Goal: Task Accomplishment & Management: Use online tool/utility

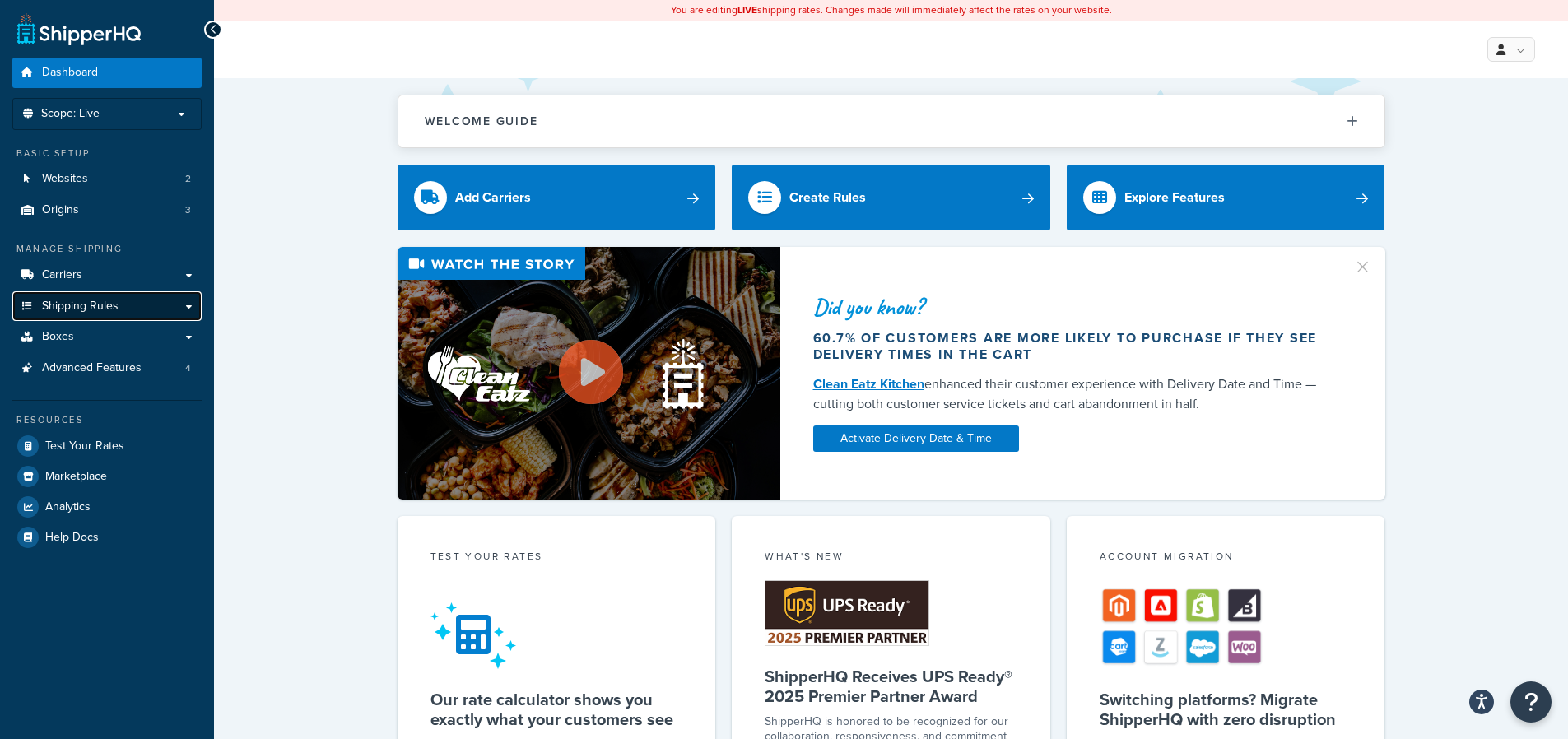
click at [82, 305] on span "Shipping Rules" at bounding box center [80, 306] width 77 height 14
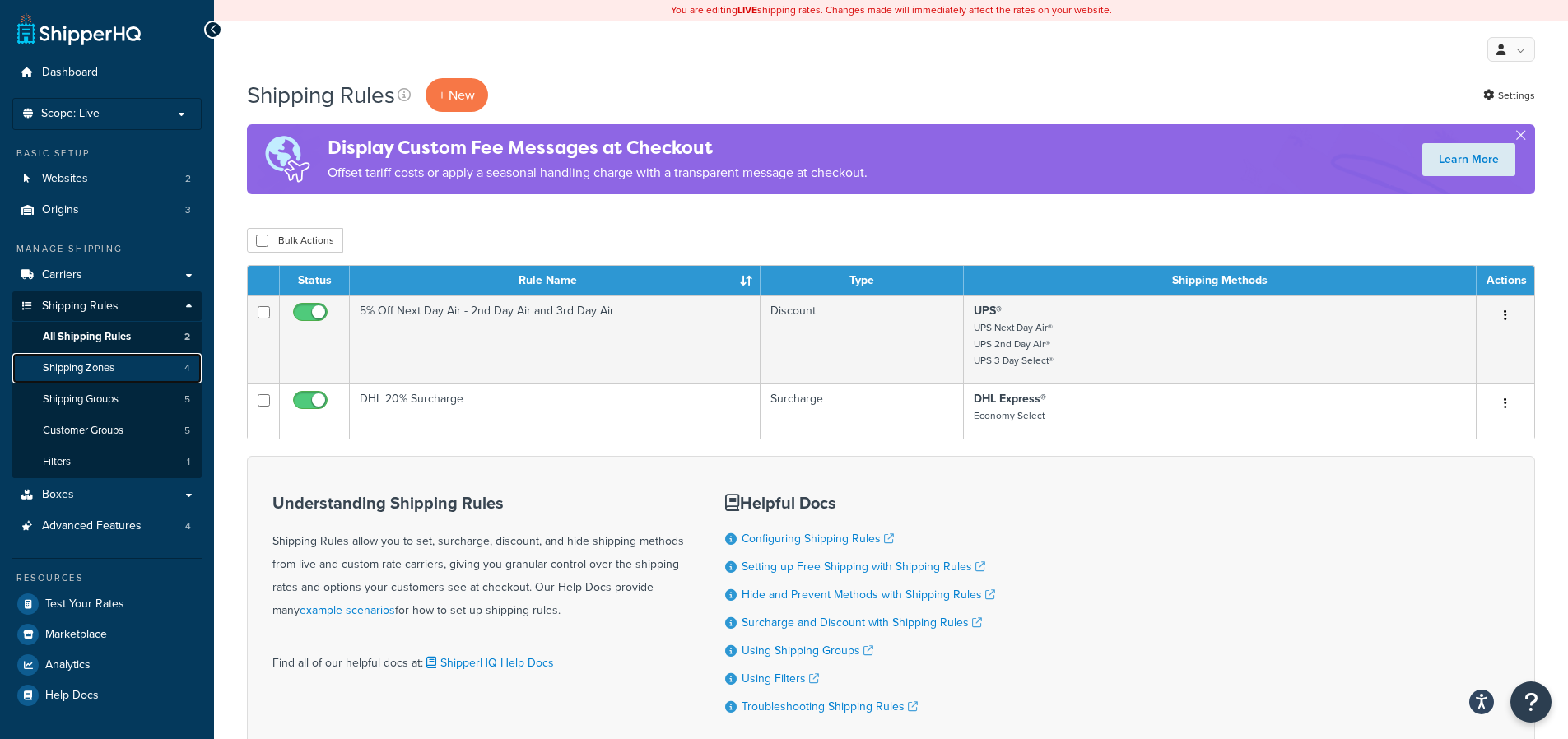
click at [80, 369] on span "Shipping Zones" at bounding box center [79, 368] width 72 height 14
click at [86, 335] on span "All Shipping Rules" at bounding box center [87, 337] width 88 height 14
click at [67, 268] on span "Carriers" at bounding box center [62, 275] width 40 height 14
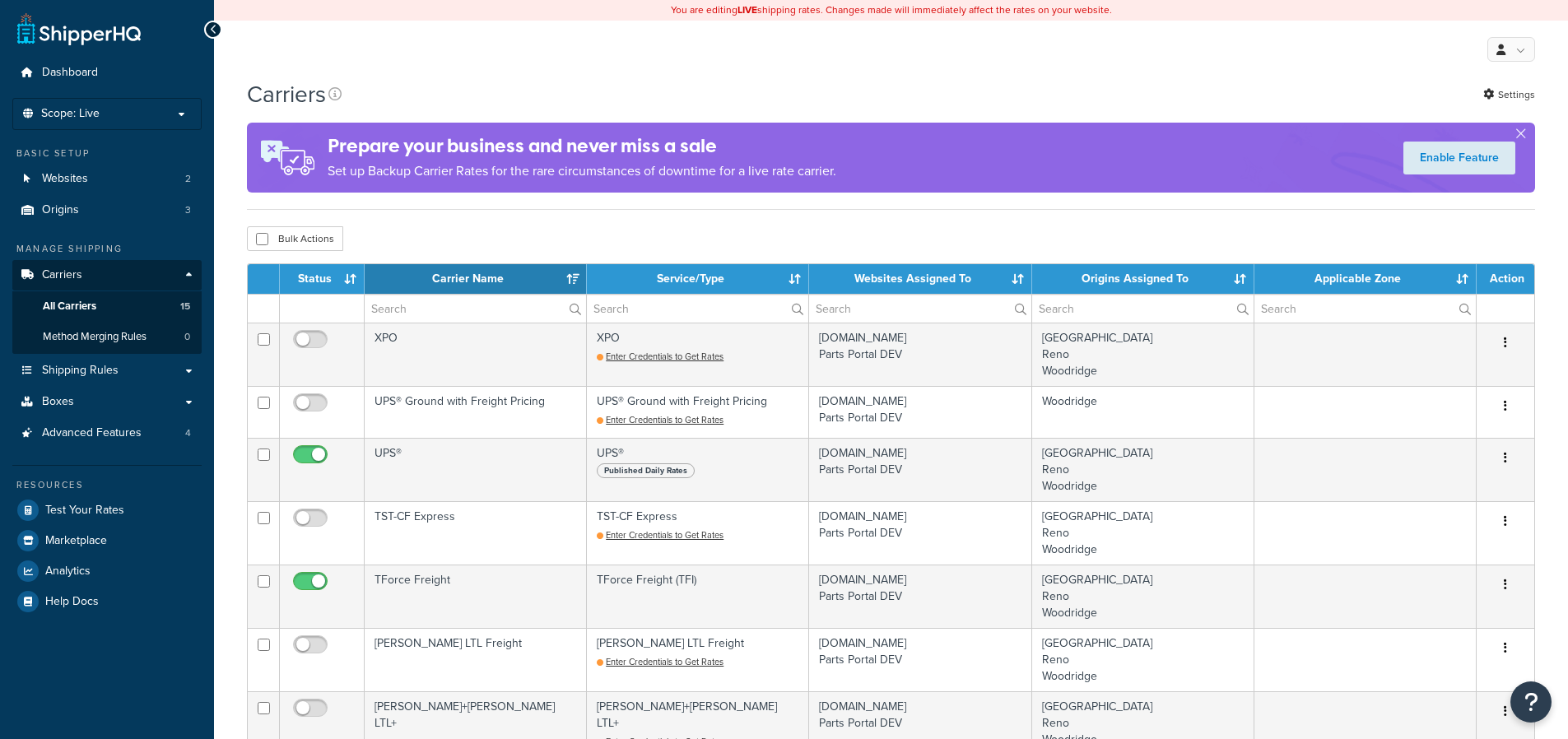
select select "15"
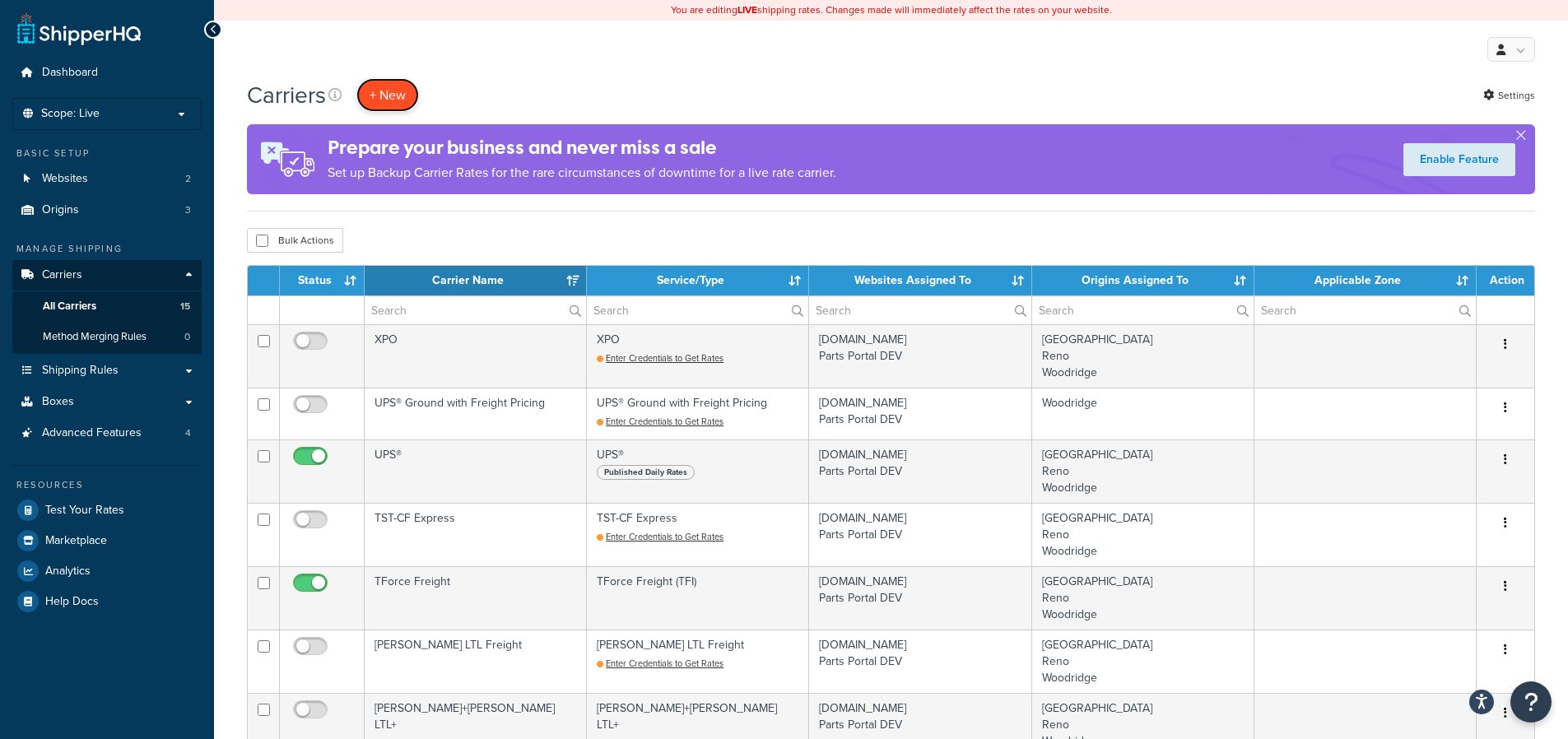
click at [363, 100] on button "+ New" at bounding box center [387, 95] width 63 height 34
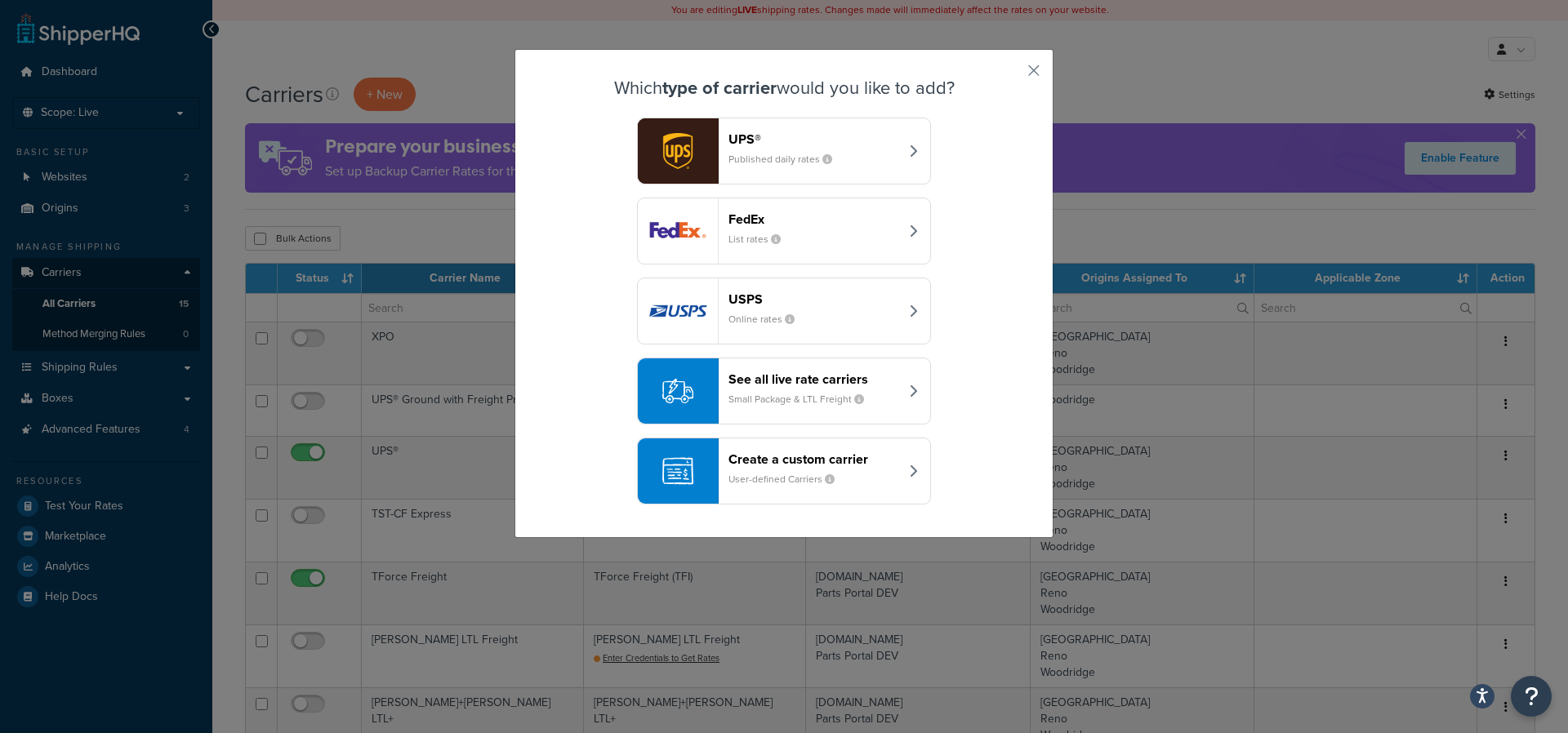
click at [845, 478] on div "Create a custom carrier User-defined Carriers" at bounding box center [813, 471] width 171 height 40
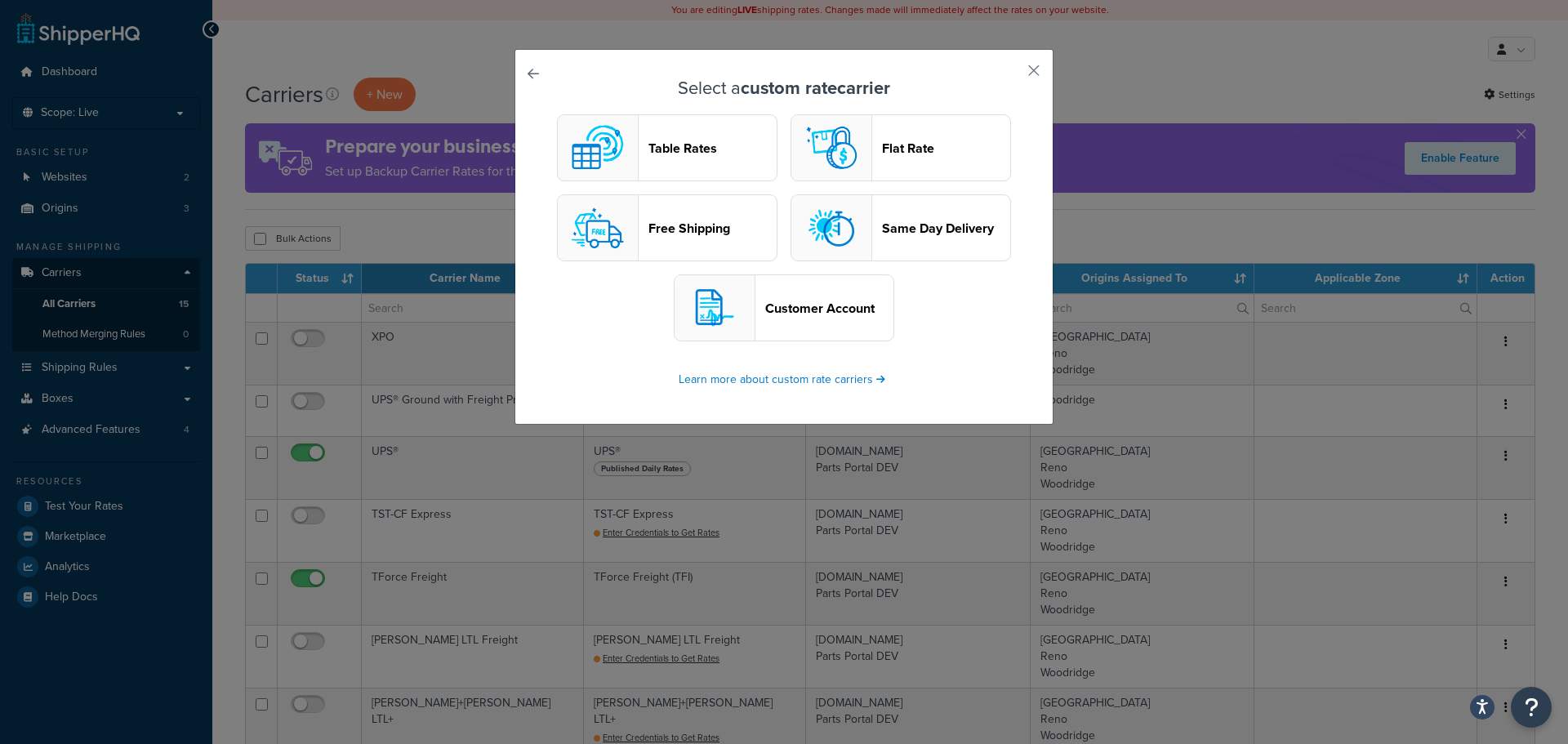
click at [824, 312] on header "Customer Account" at bounding box center [829, 309] width 129 height 16
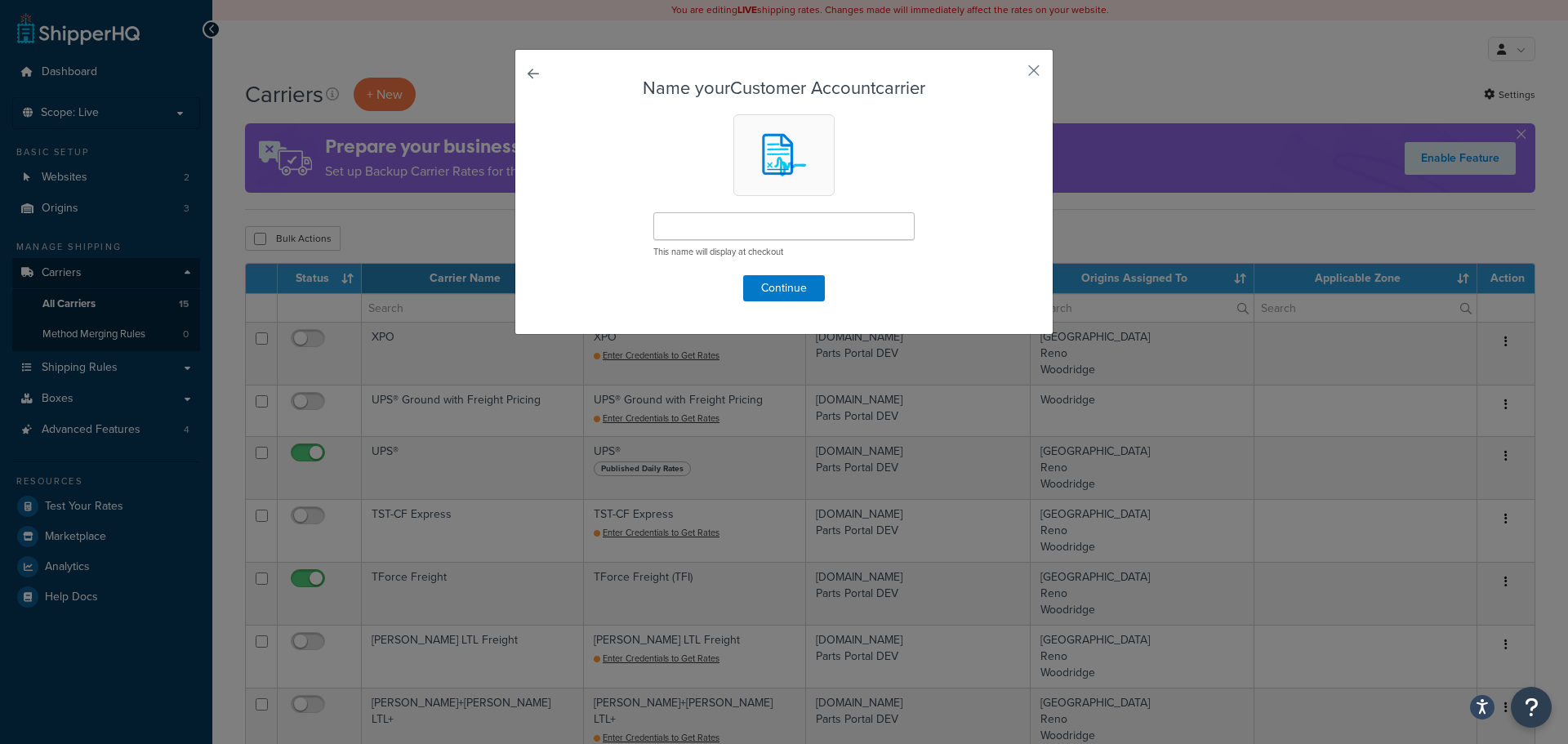
click at [556, 78] on link at bounding box center [556, 78] width 0 height 0
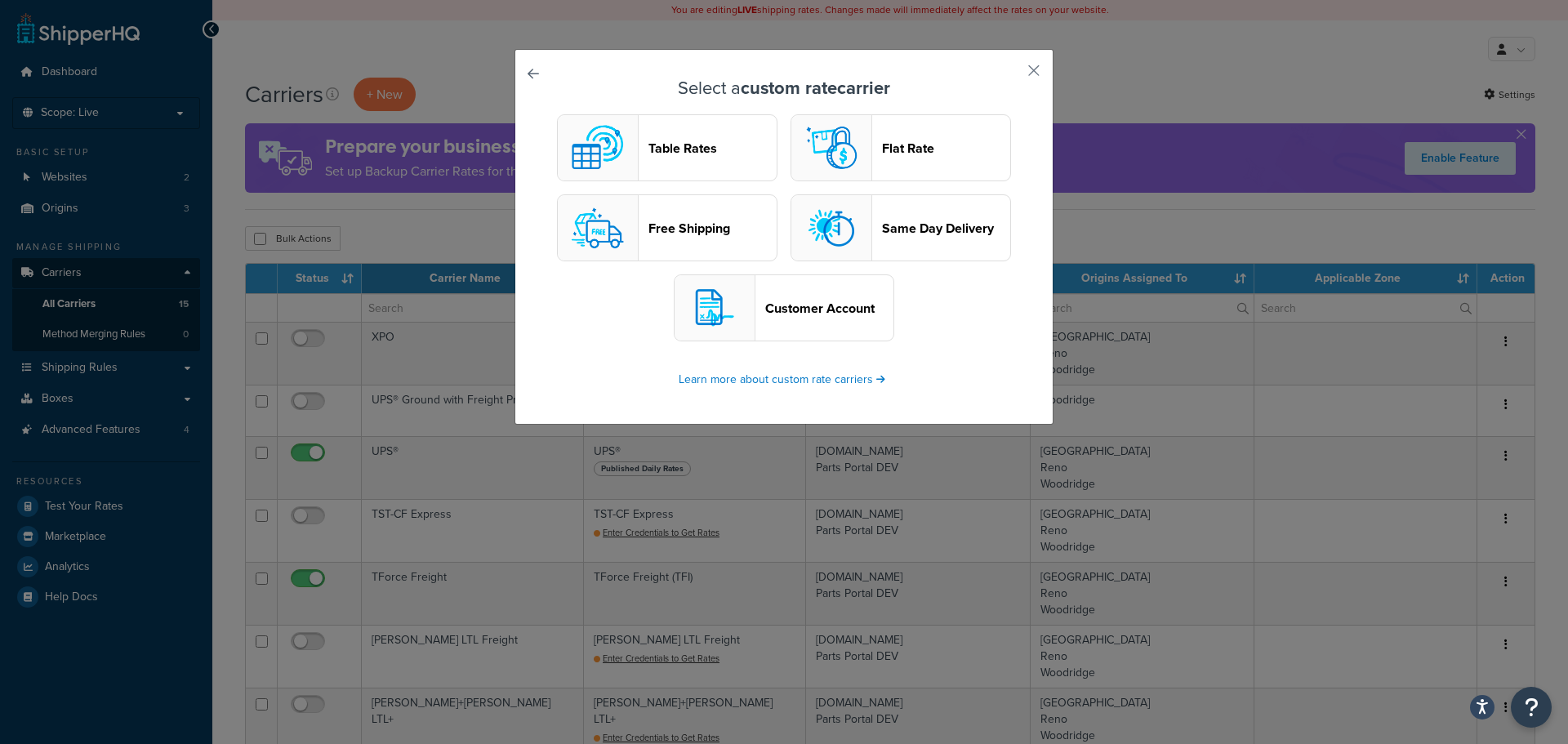
click at [659, 147] on header "Table Rates" at bounding box center [712, 148] width 129 height 16
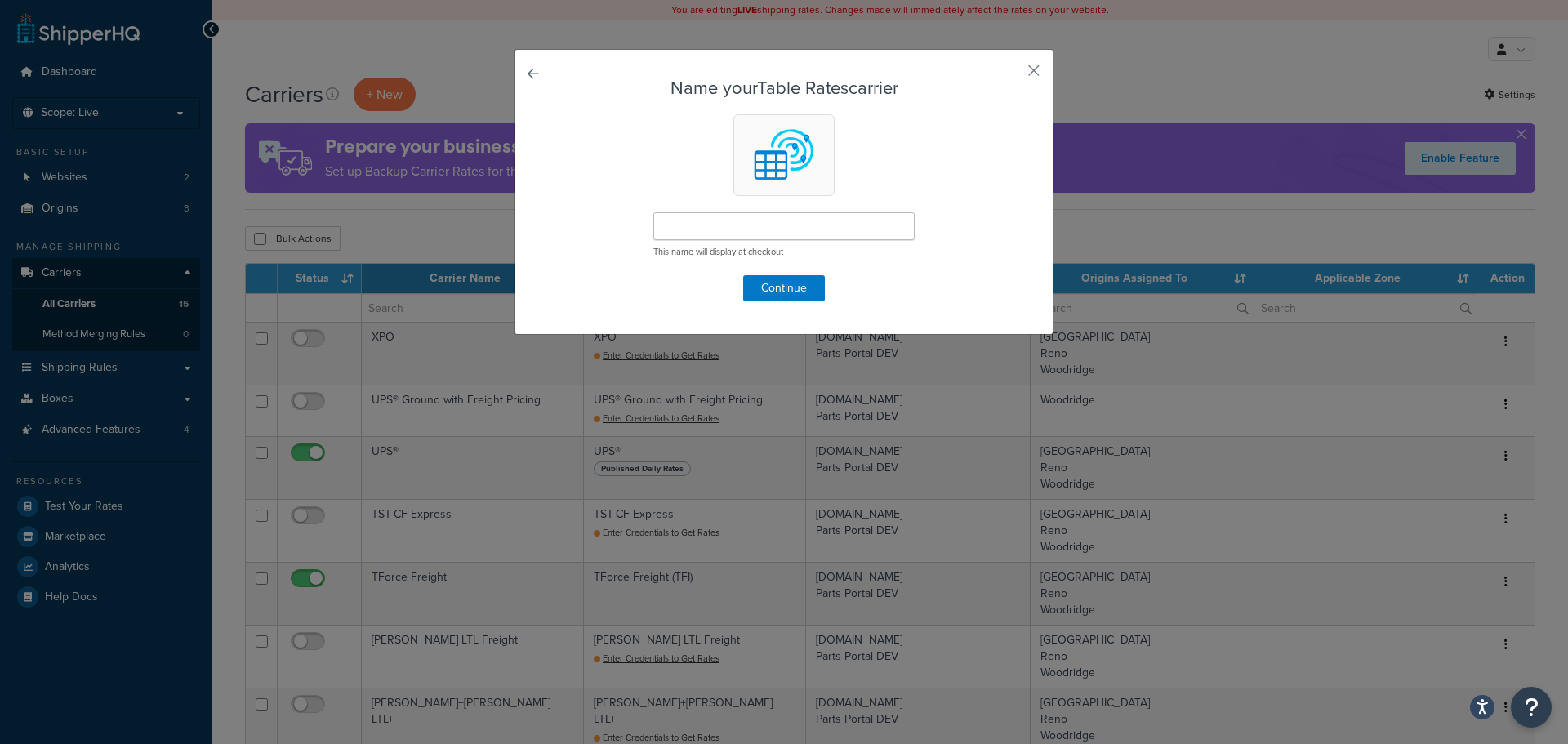
click at [556, 78] on link at bounding box center [556, 78] width 0 height 0
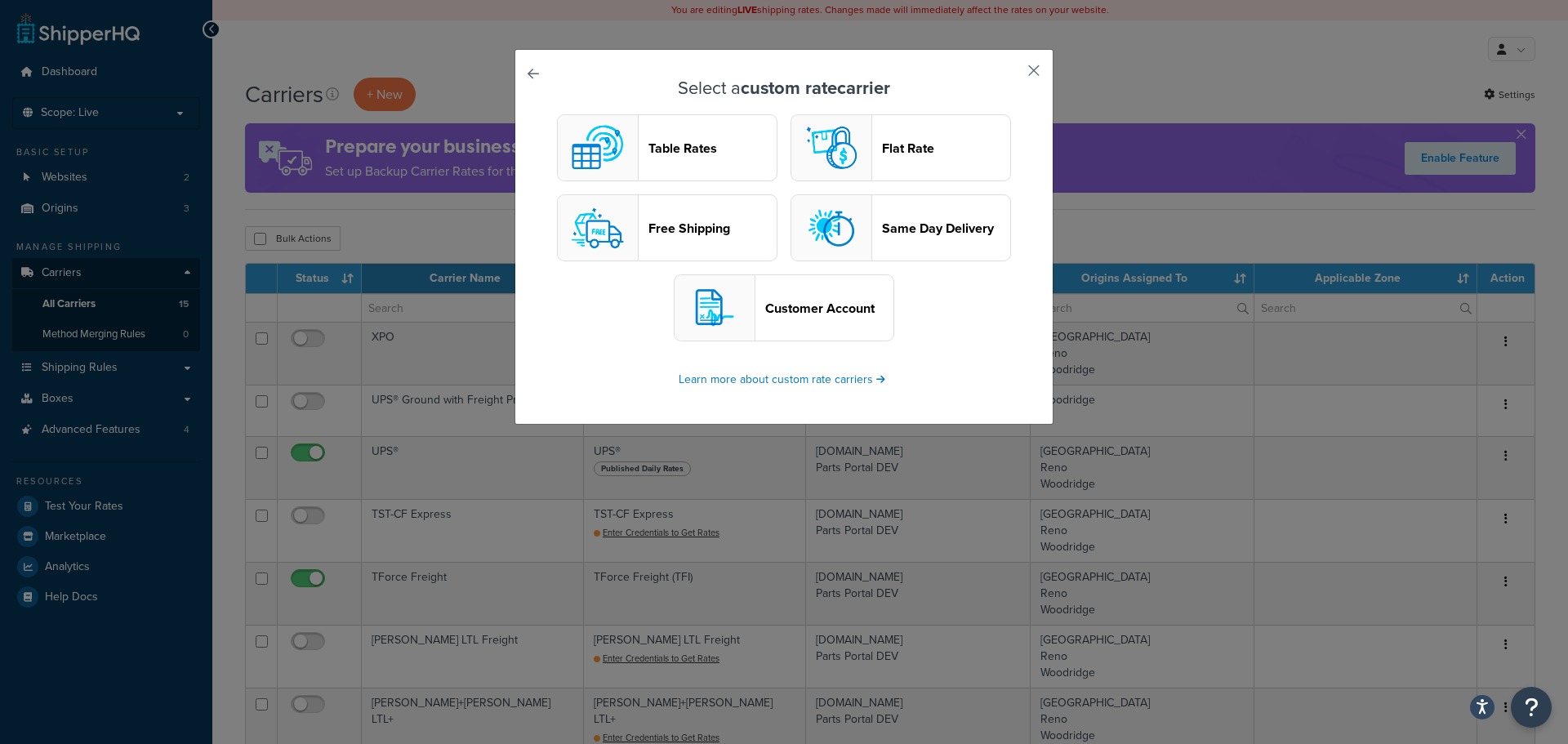
click at [1012, 74] on button "button" at bounding box center [1010, 76] width 4 height 4
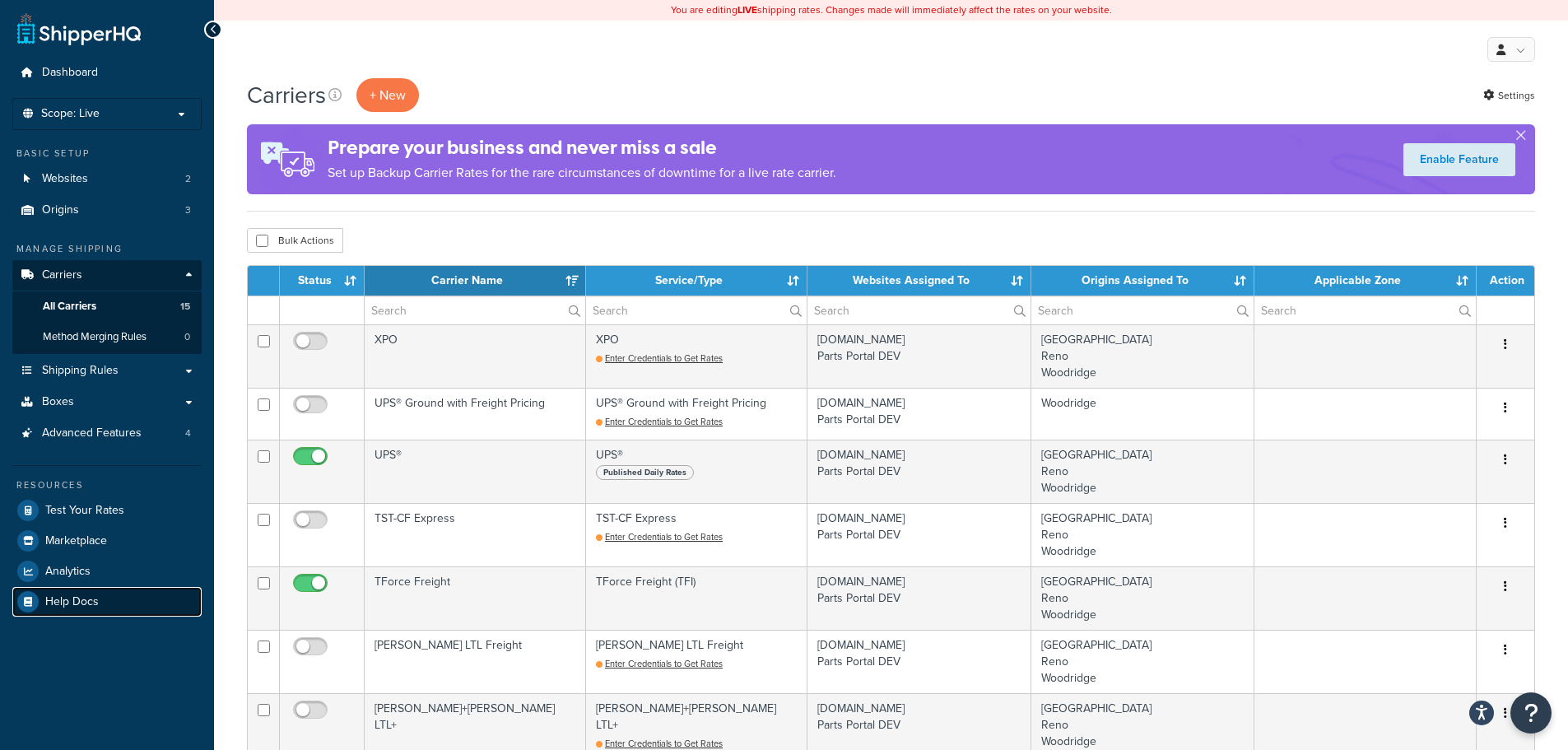
click at [53, 595] on span "Help Docs" at bounding box center [72, 602] width 54 height 14
